Goal: Information Seeking & Learning: Learn about a topic

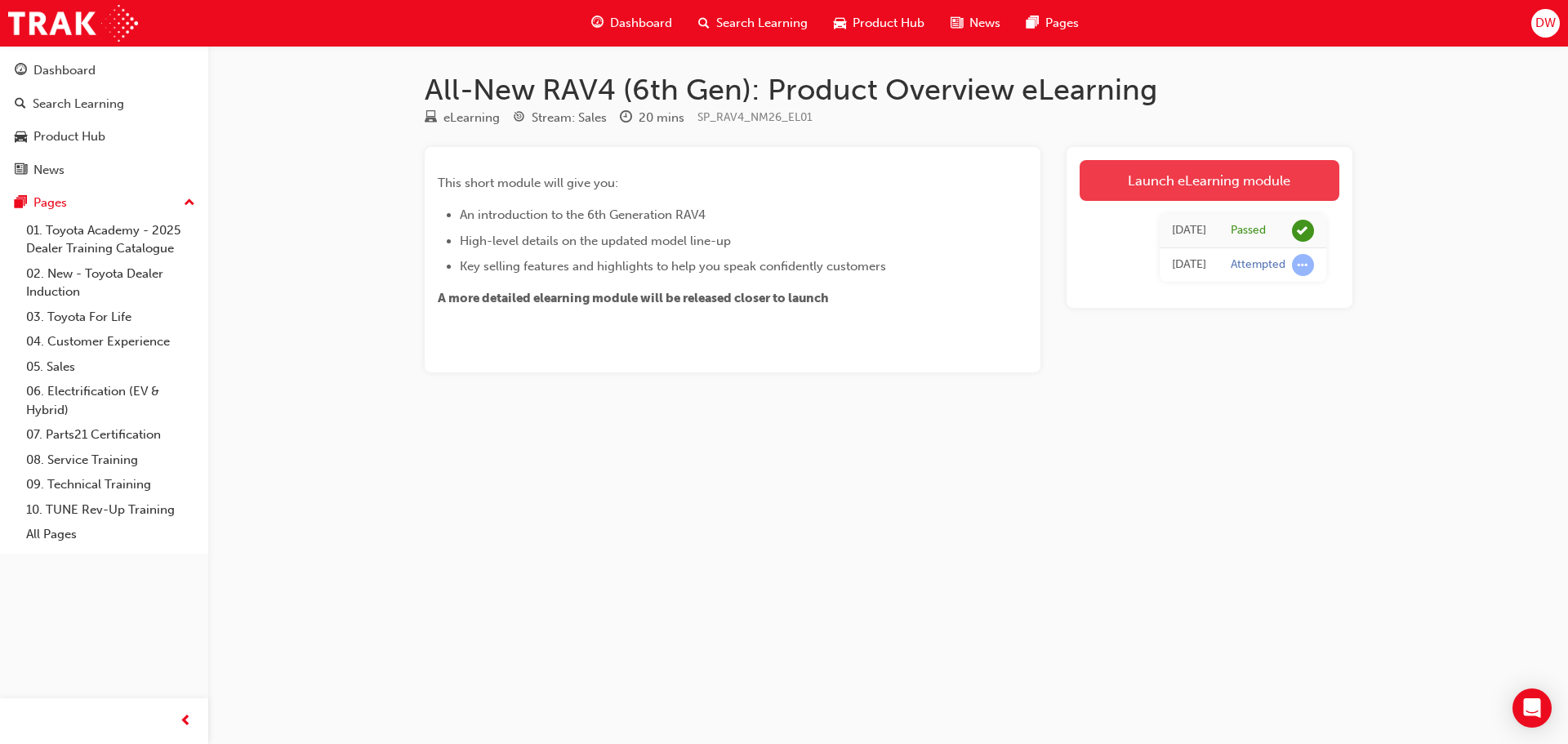
click at [1269, 176] on link "Launch eLearning module" at bounding box center [1209, 180] width 260 height 41
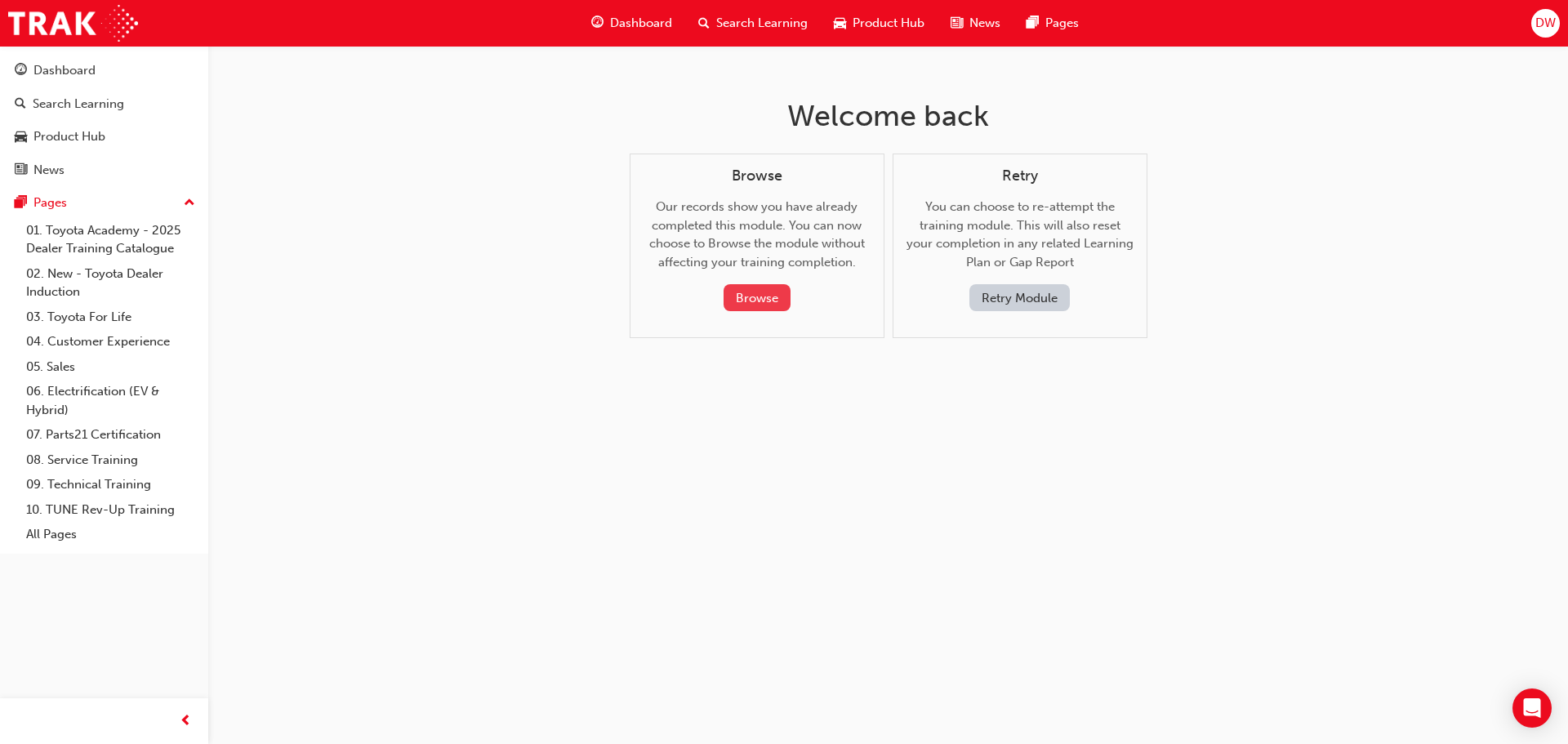
click at [779, 297] on button "Browse" at bounding box center [756, 297] width 67 height 27
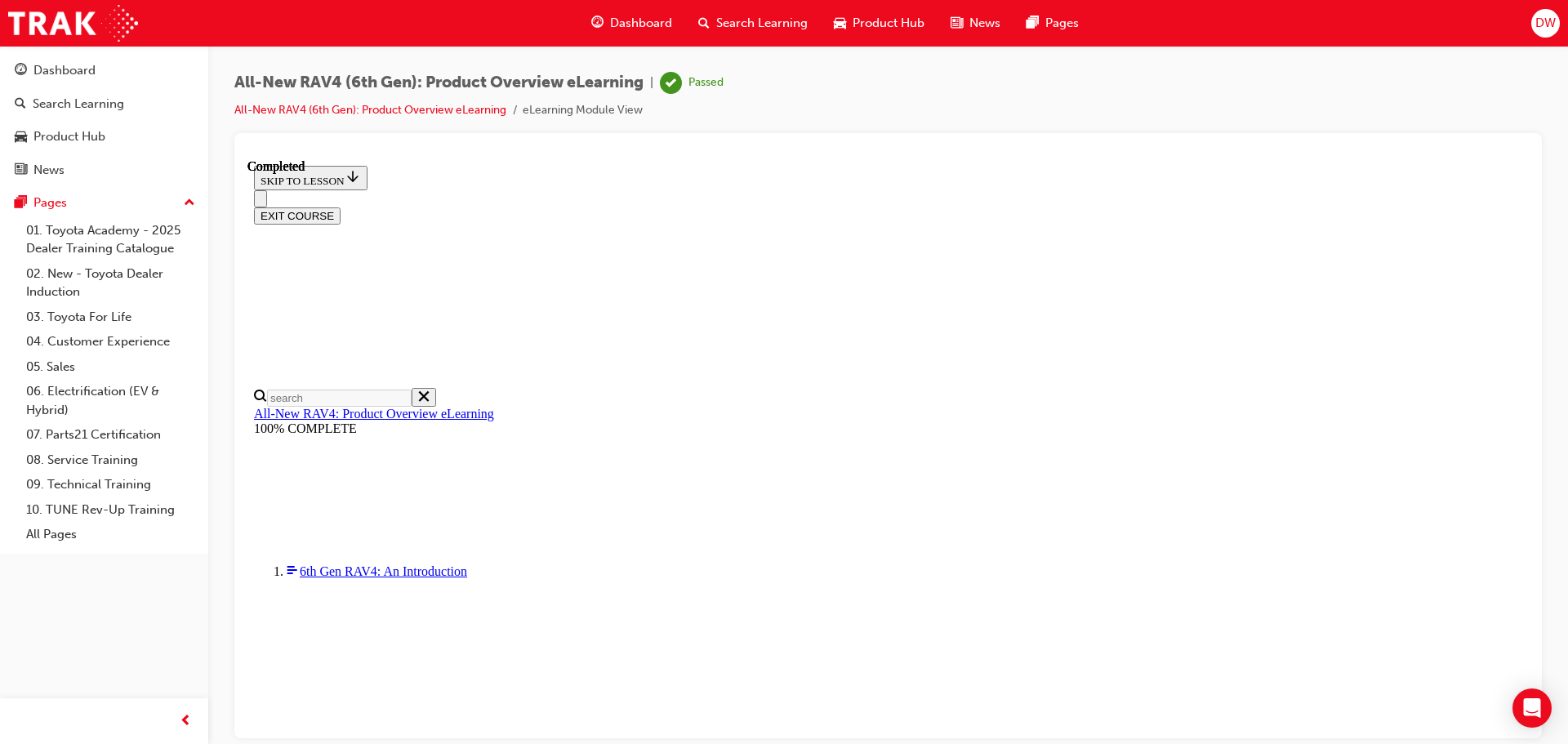
scroll to position [512, 0]
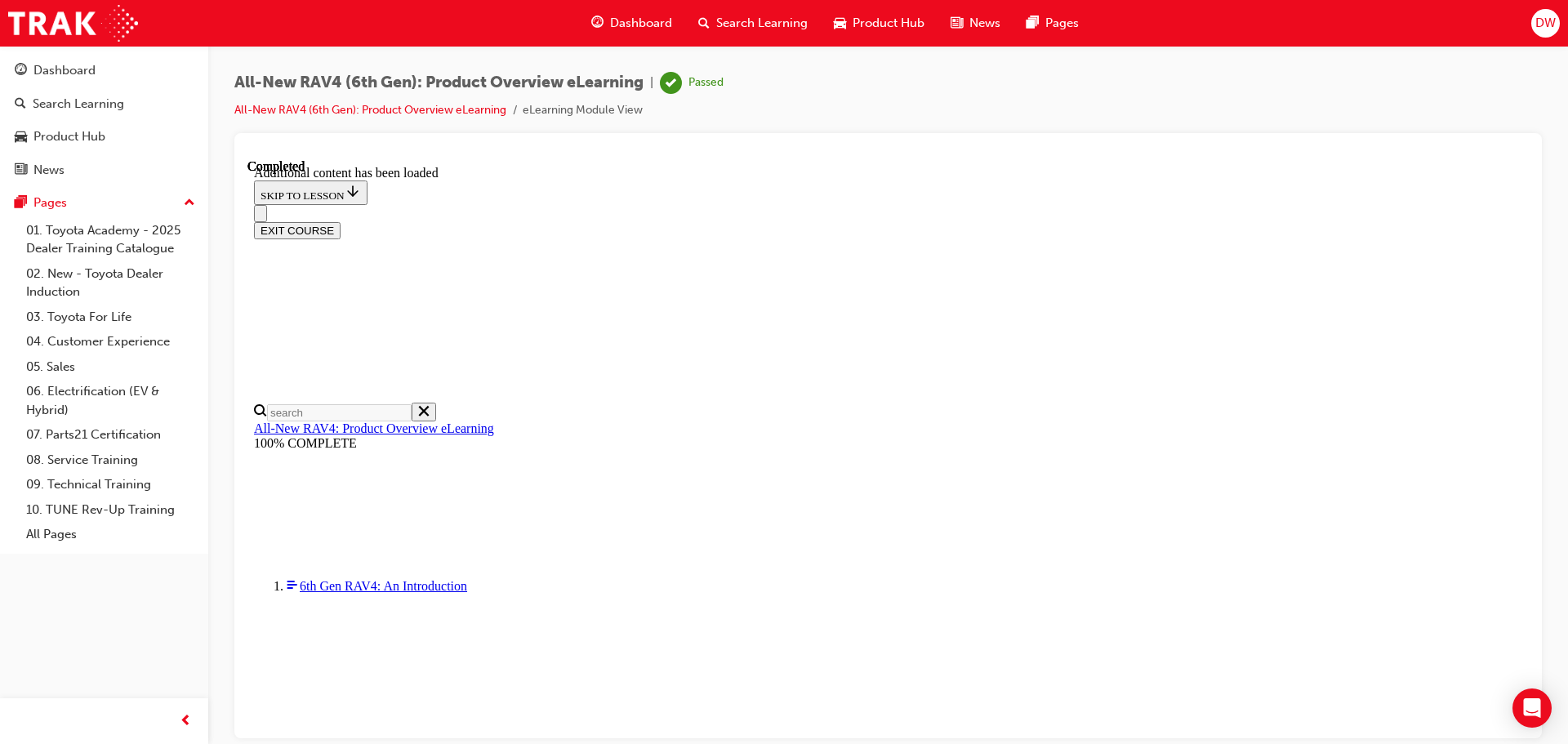
scroll to position [2367, 0]
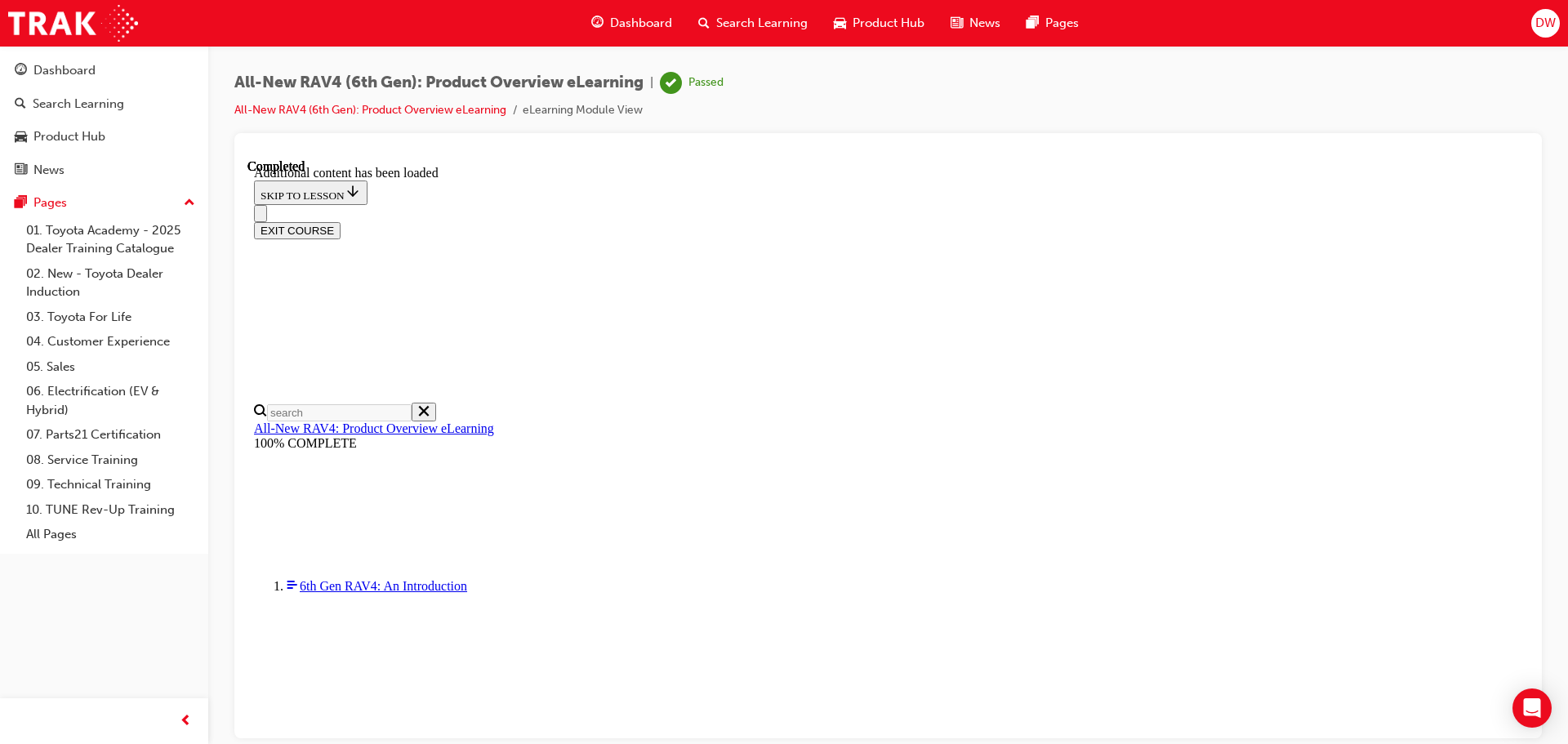
drag, startPoint x: 1057, startPoint y: 711, endPoint x: 1067, endPoint y: 707, distance: 10.8
